Goal: Information Seeking & Learning: Learn about a topic

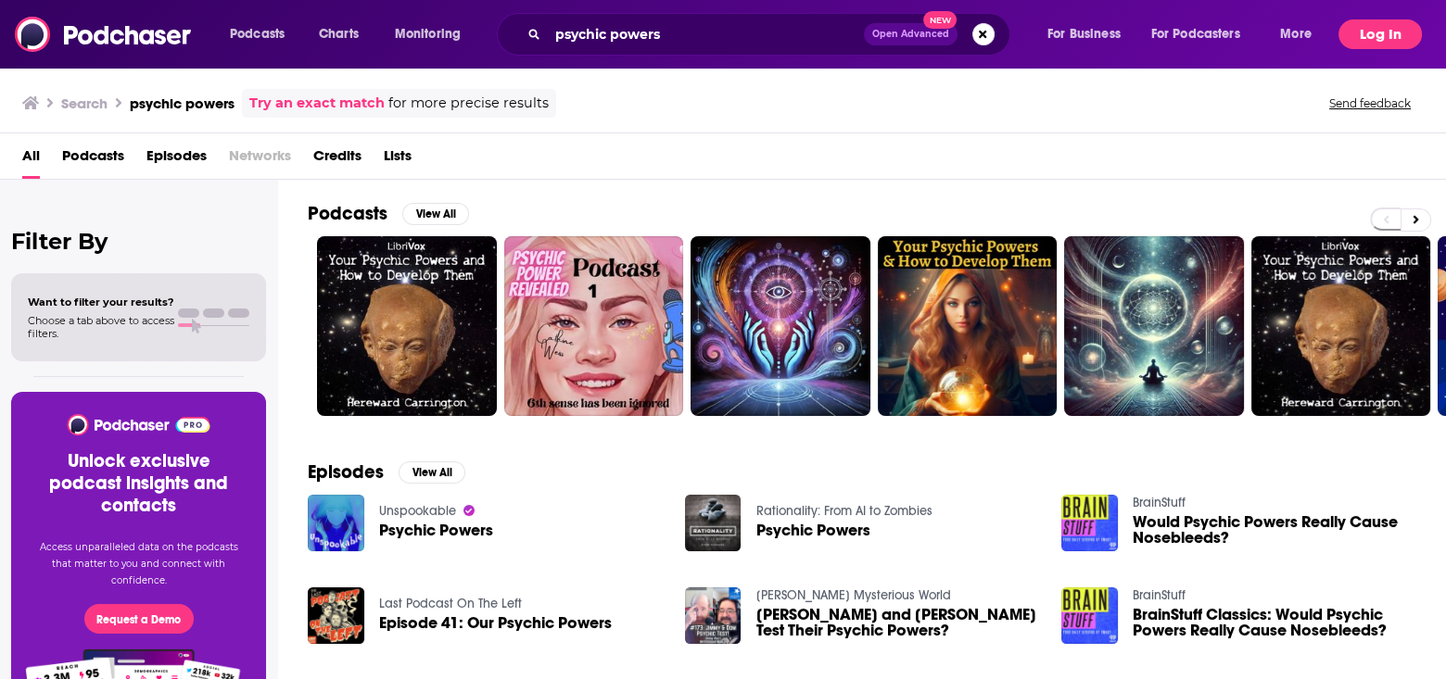
click at [1368, 32] on button "Log In" at bounding box center [1379, 34] width 83 height 30
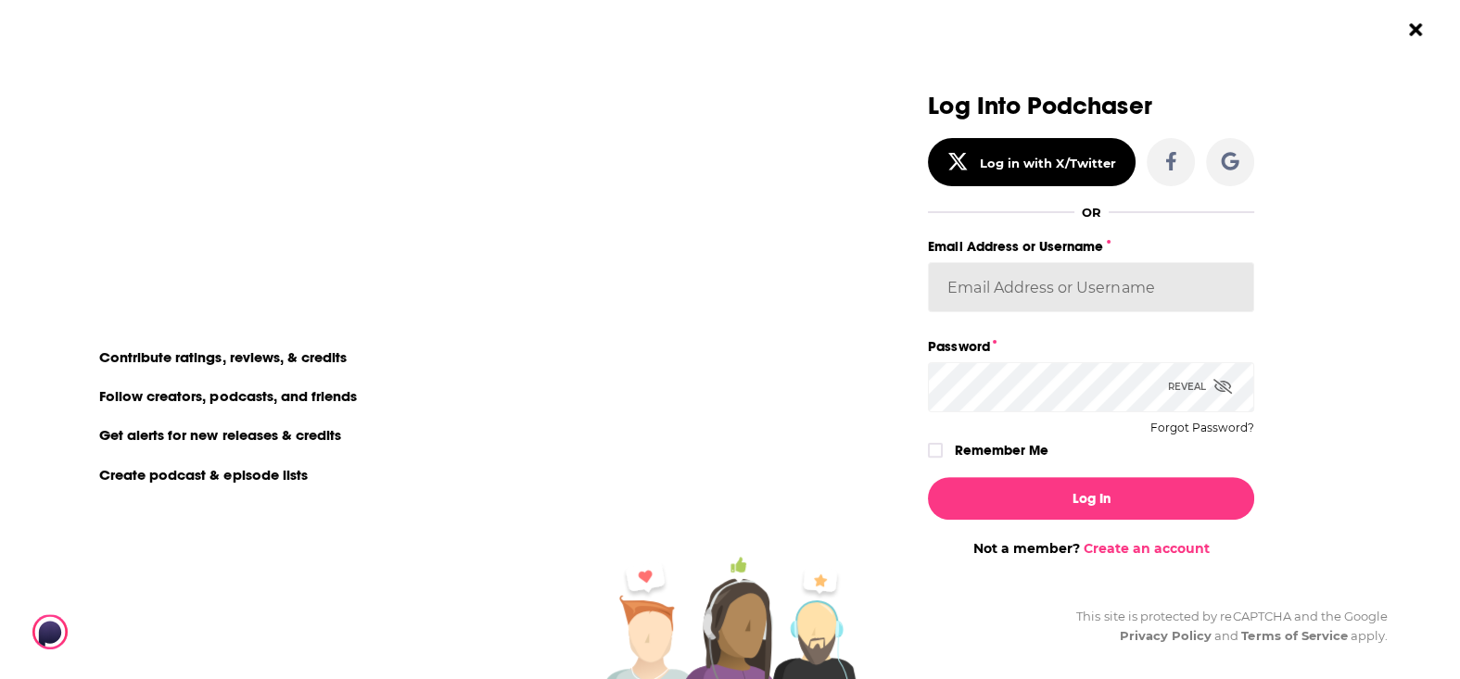
type input "MSanz"
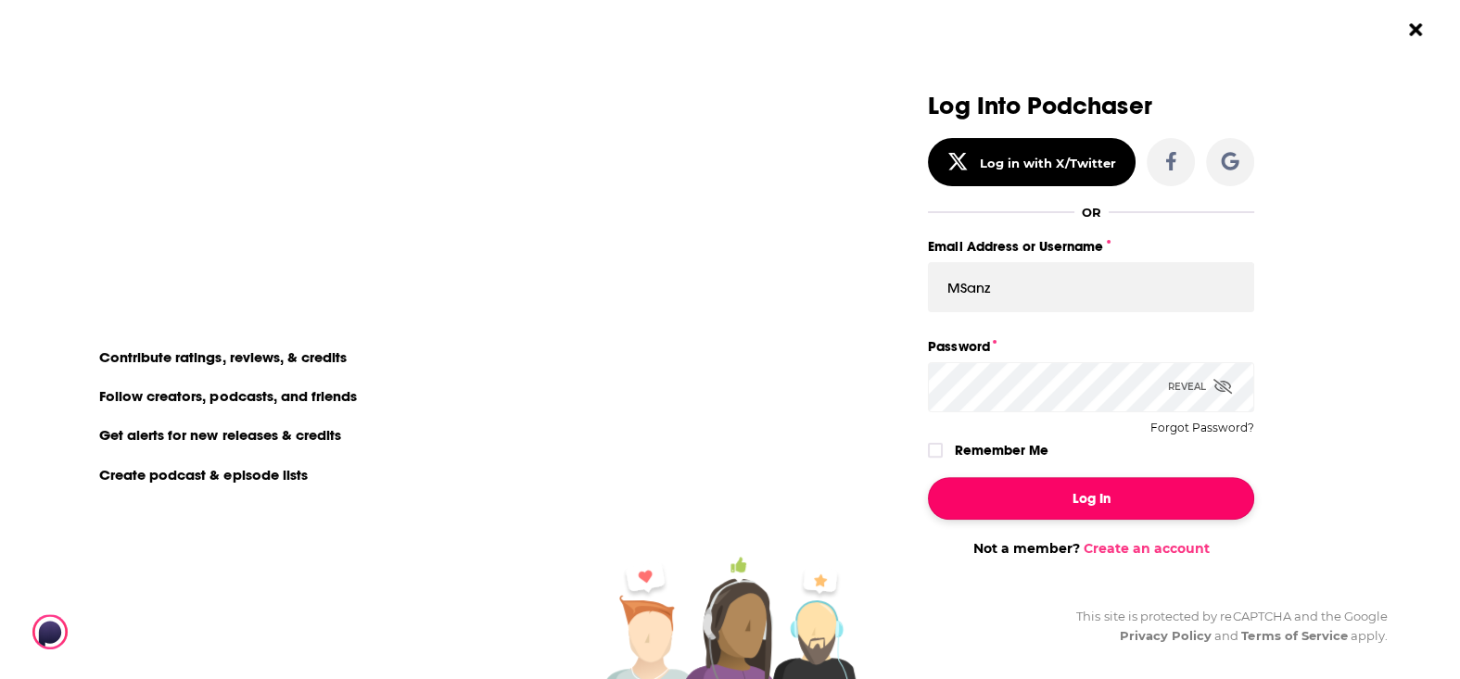
click at [1060, 500] on button "Log In" at bounding box center [1091, 498] width 326 height 43
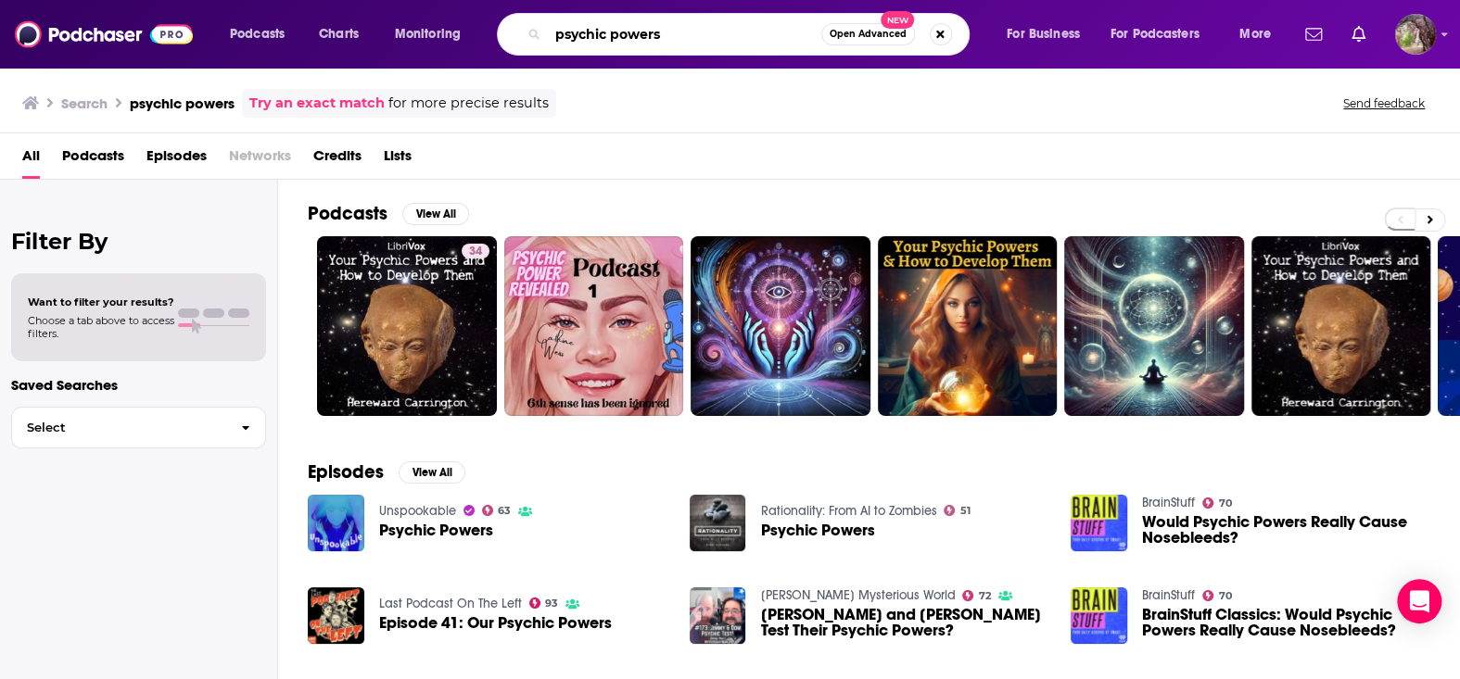
drag, startPoint x: 682, startPoint y: 32, endPoint x: 505, endPoint y: 32, distance: 177.0
click at [505, 32] on div "psychic powers Open Advanced New" at bounding box center [733, 34] width 473 height 43
paste input "Cardslingers Coast to Coast""
type input "Cardslingers Coast to Coast"
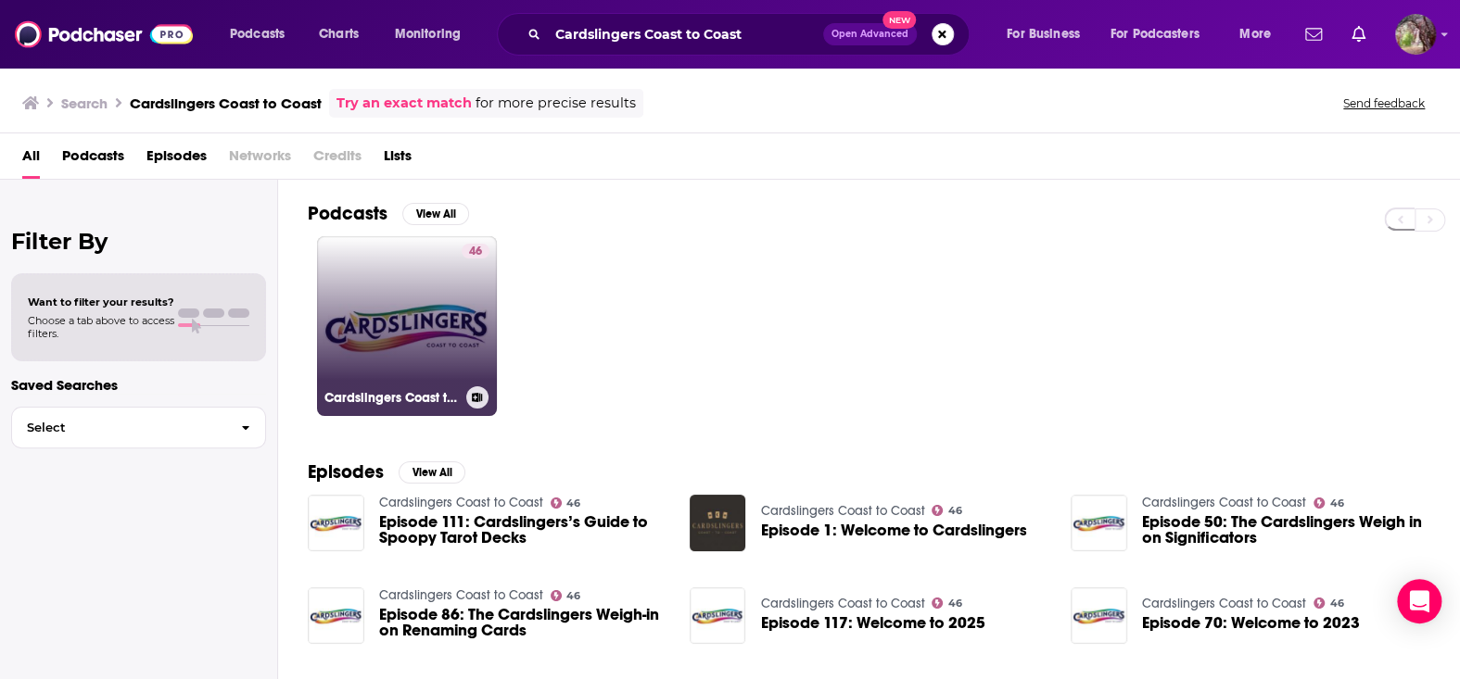
click at [389, 300] on link "46 Cardslingers Coast to Coast" at bounding box center [407, 326] width 180 height 180
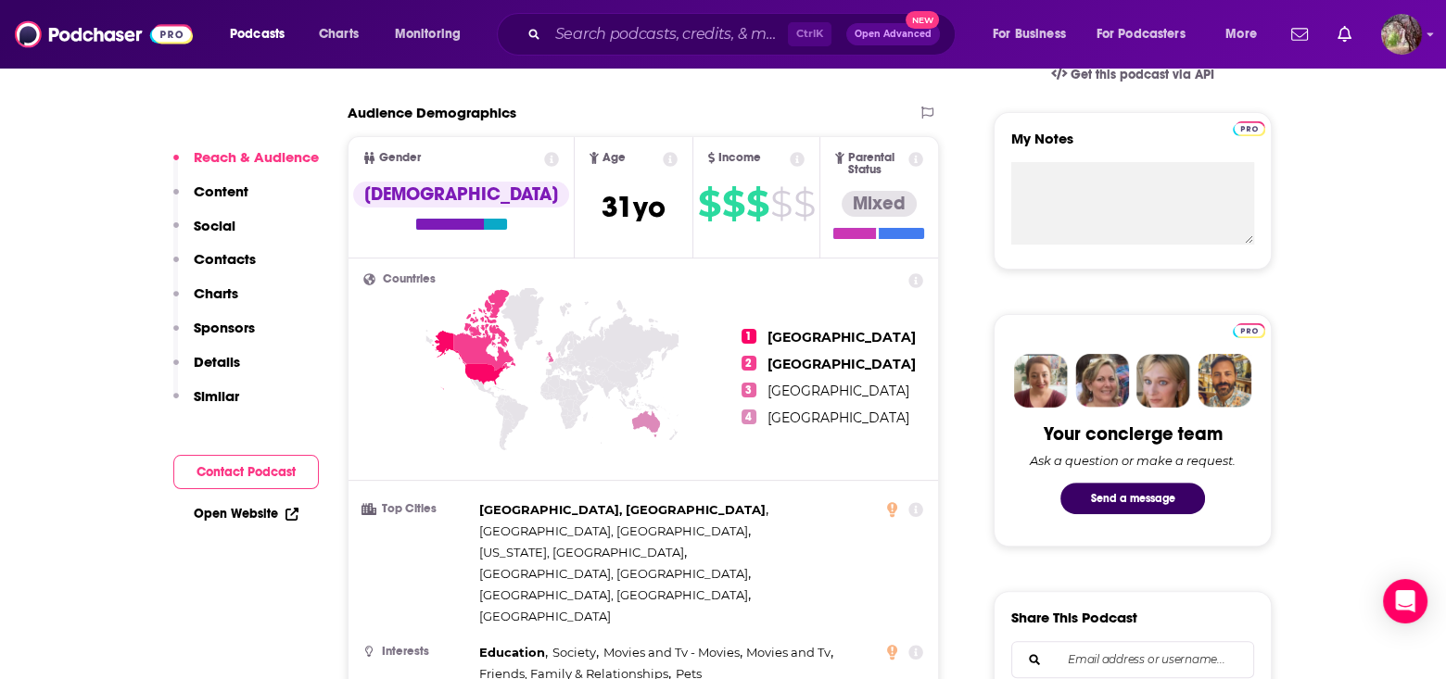
scroll to position [834, 0]
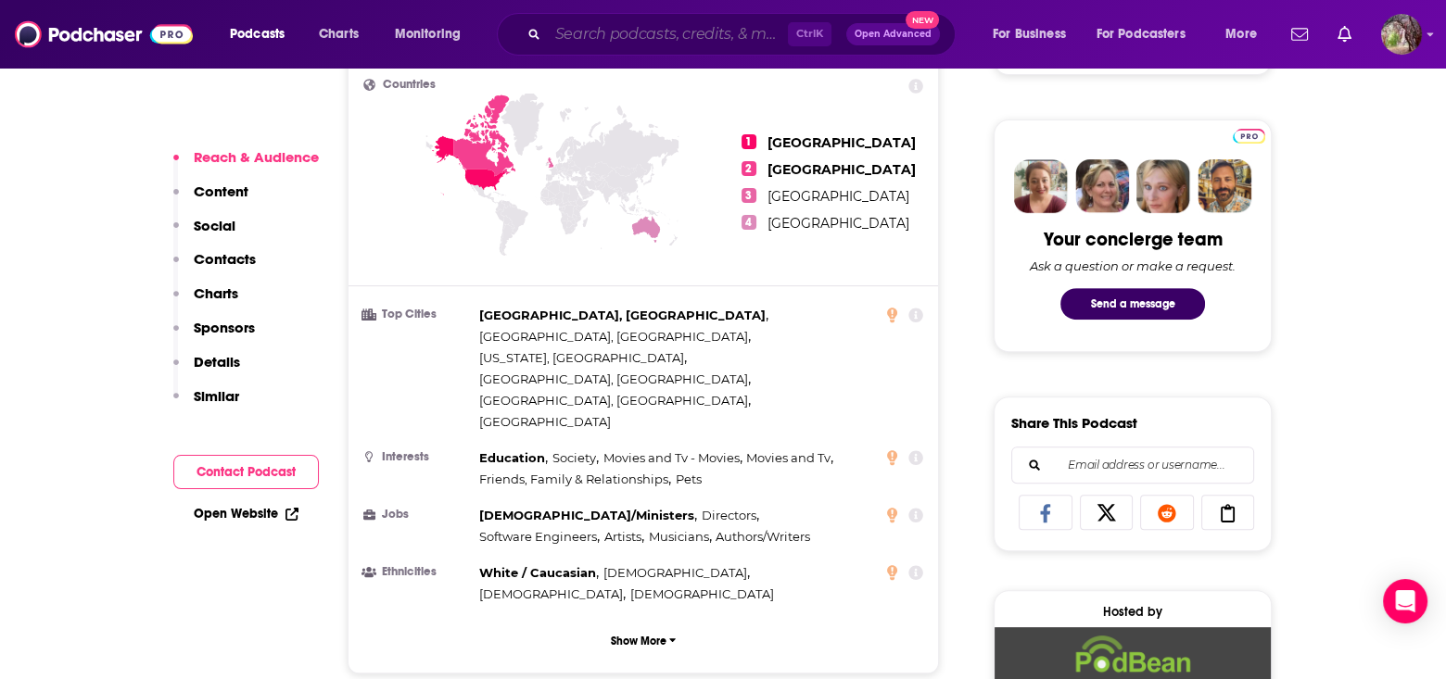
click at [623, 35] on input "Search podcasts, credits, & more..." at bounding box center [668, 34] width 240 height 30
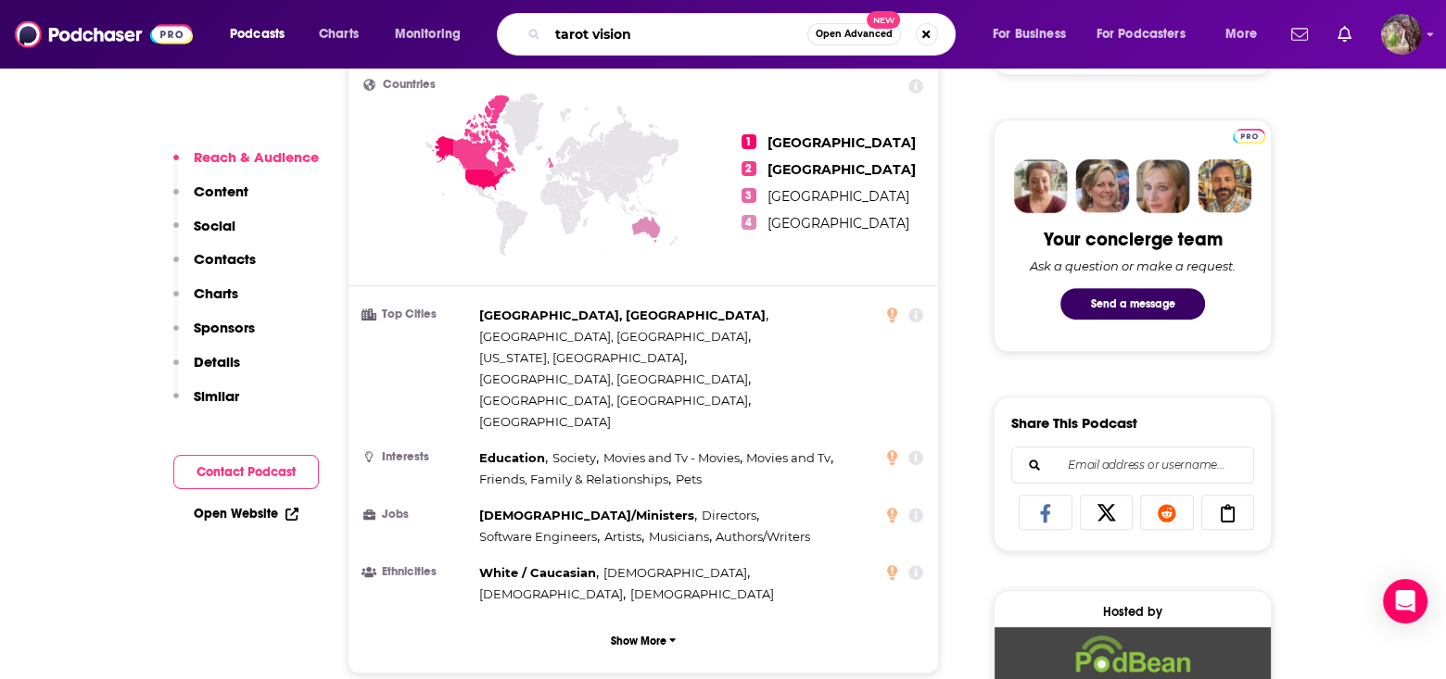
type input "tarot visions"
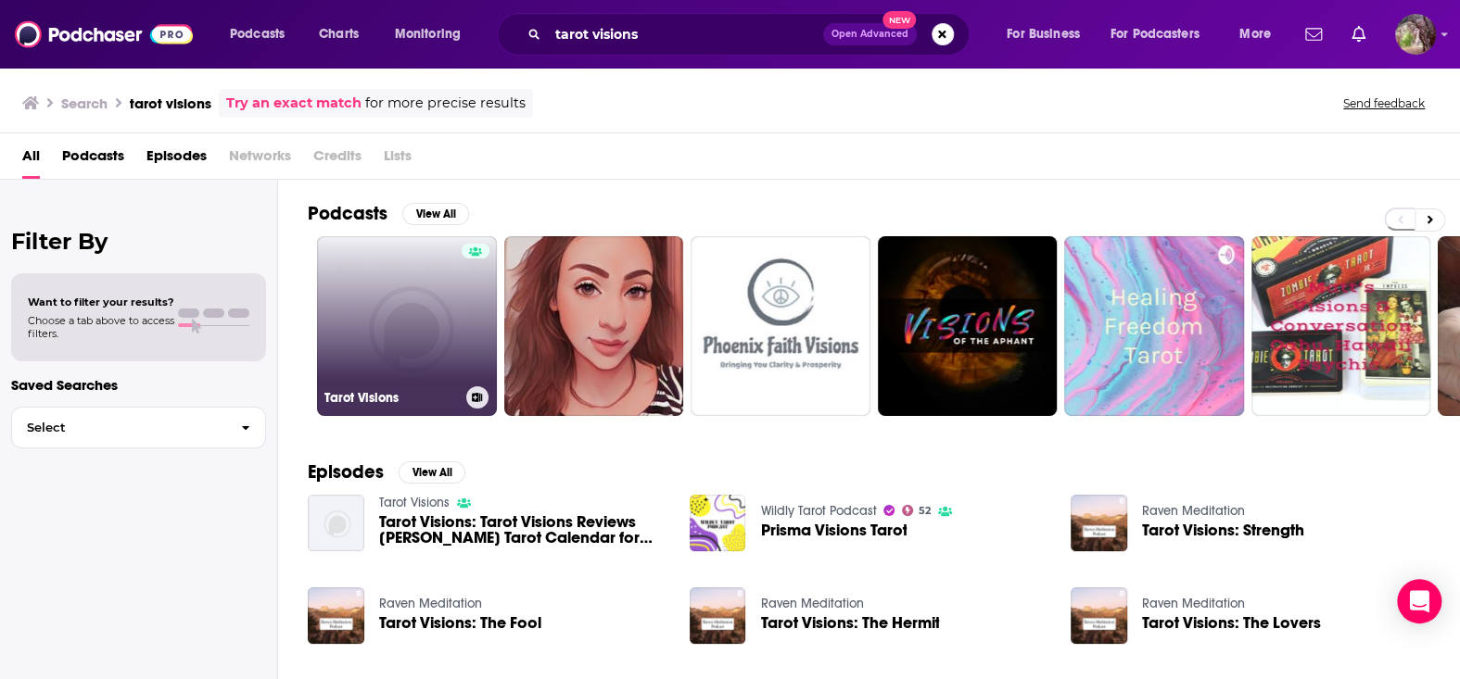
click at [412, 344] on link "Tarot Visions" at bounding box center [407, 326] width 180 height 180
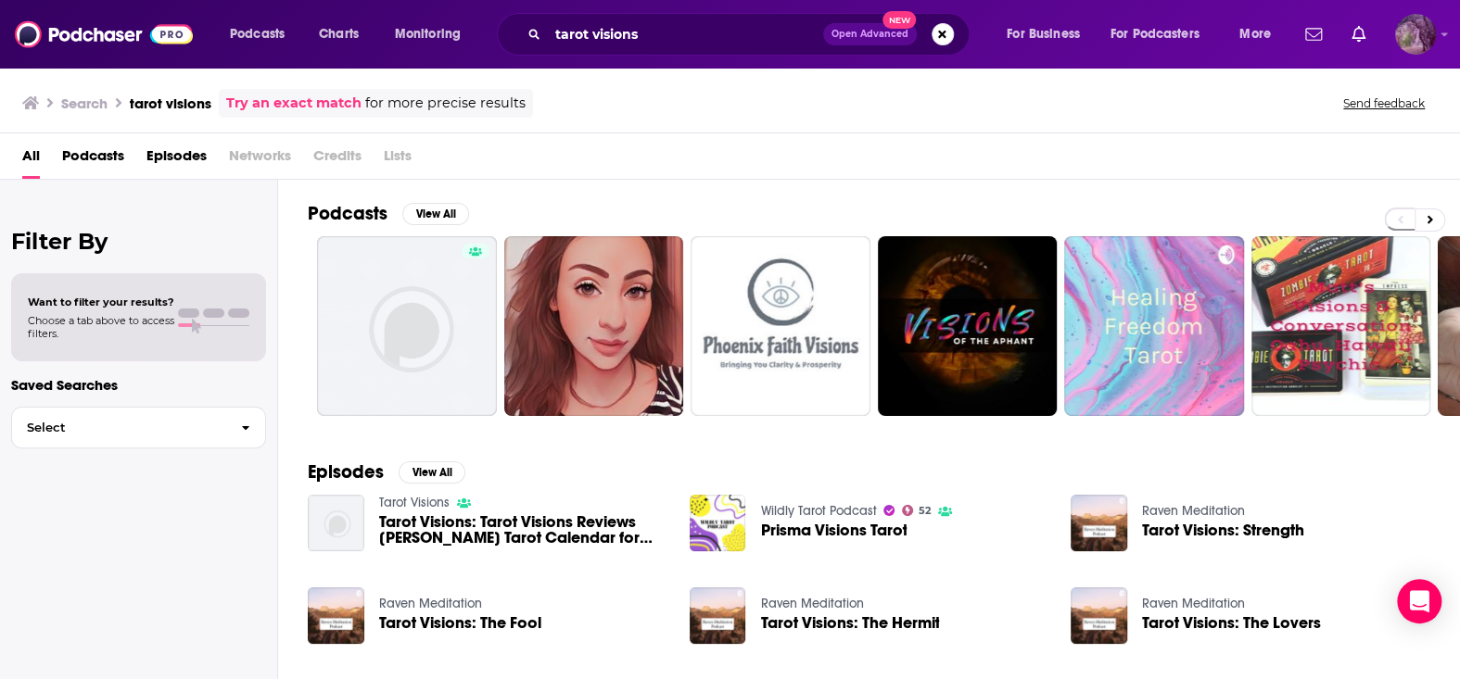
click at [1414, 32] on img "Logged in as MSanz" at bounding box center [1415, 34] width 41 height 41
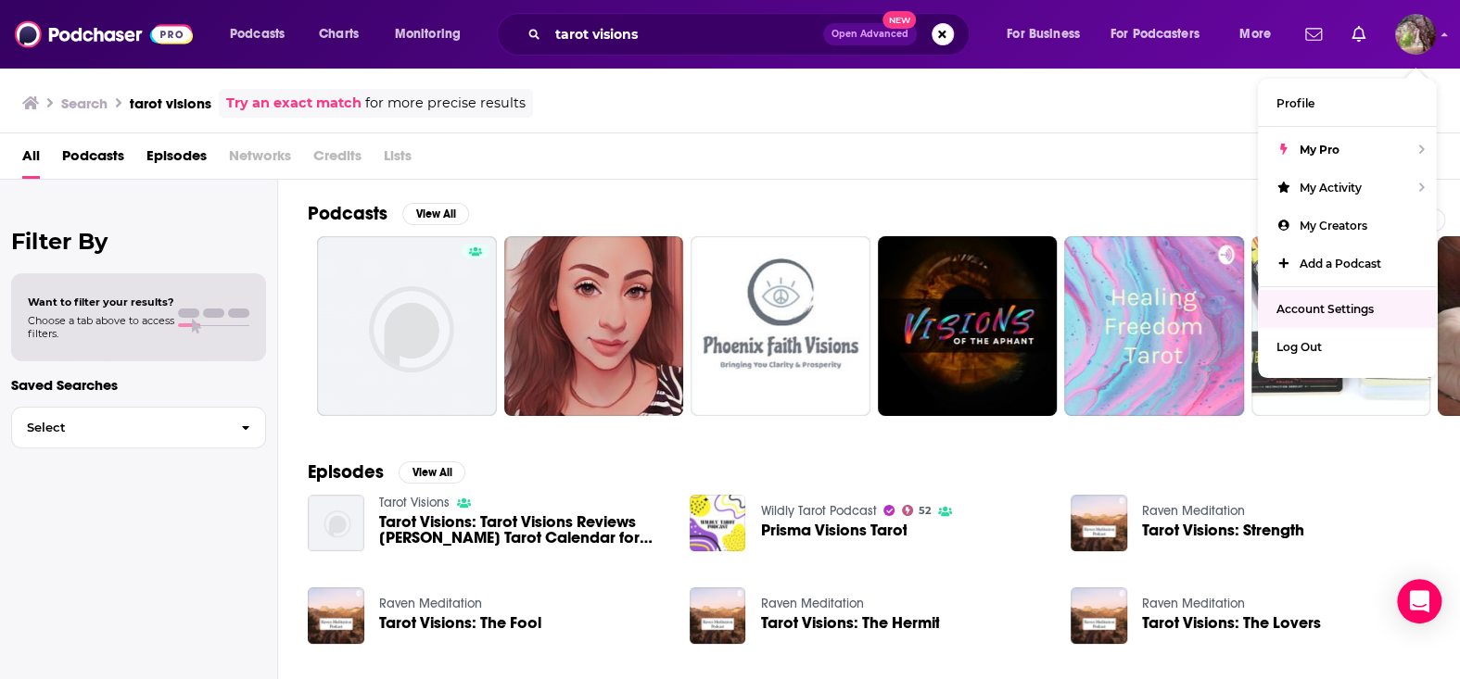
click at [1103, 112] on div "Search tarot visions Try an exact match for more precise results Send feedback" at bounding box center [726, 103] width 1408 height 29
